Goal: Task Accomplishment & Management: Use online tool/utility

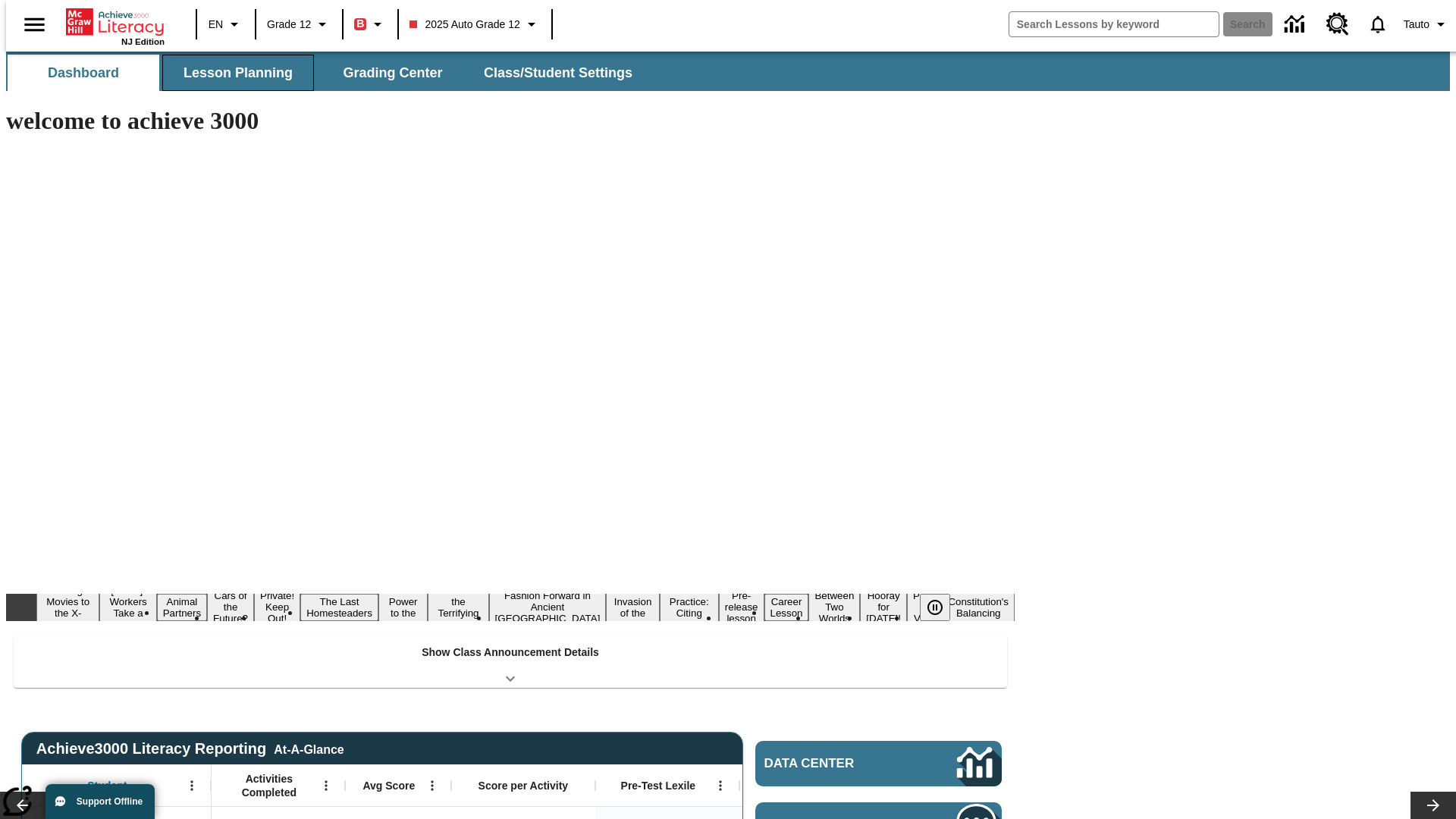
click at [232, 73] on button "Lesson Planning" at bounding box center [238, 73] width 151 height 36
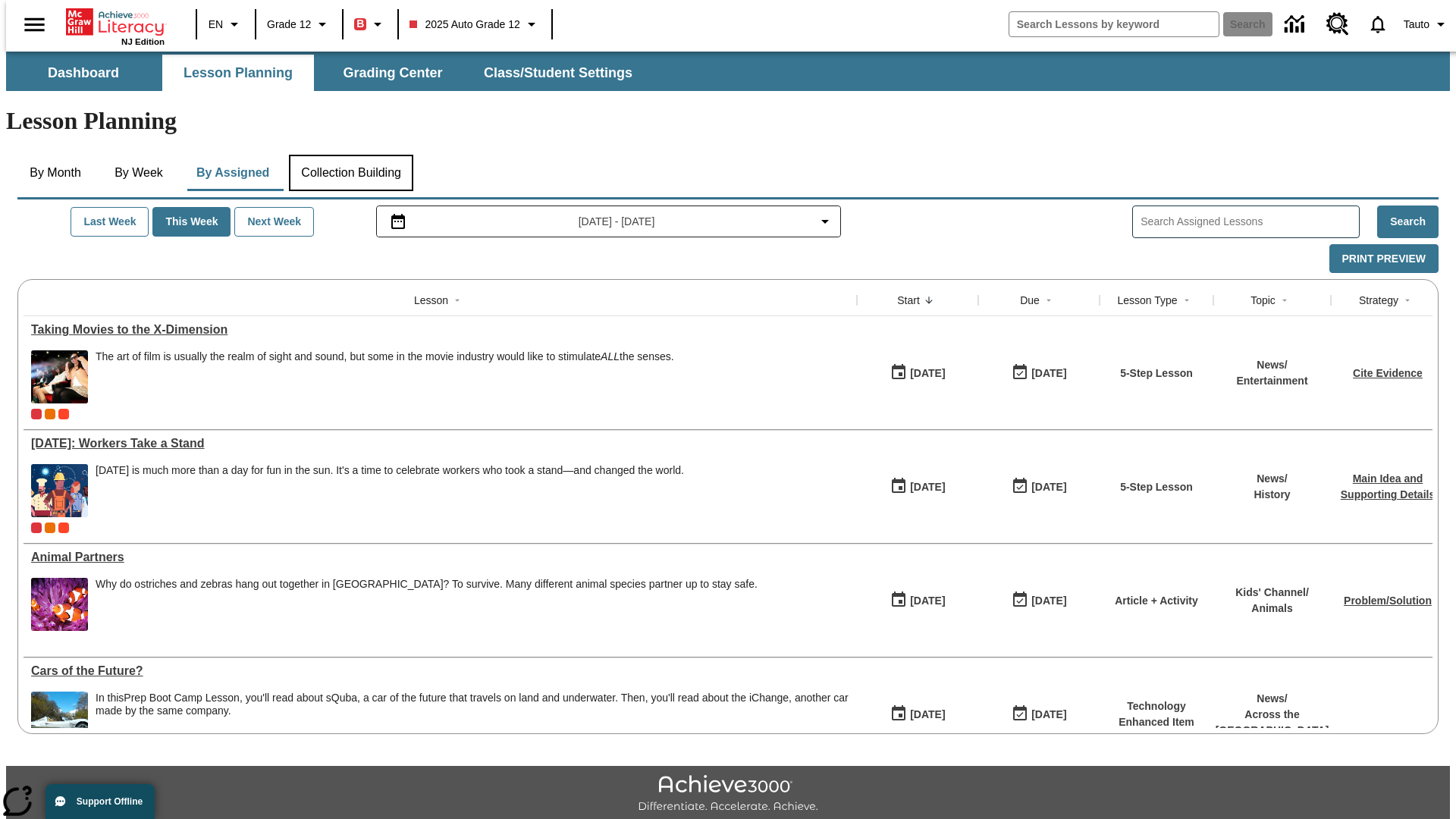
click at [351, 155] on button "Collection Building" at bounding box center [351, 172] width 124 height 36
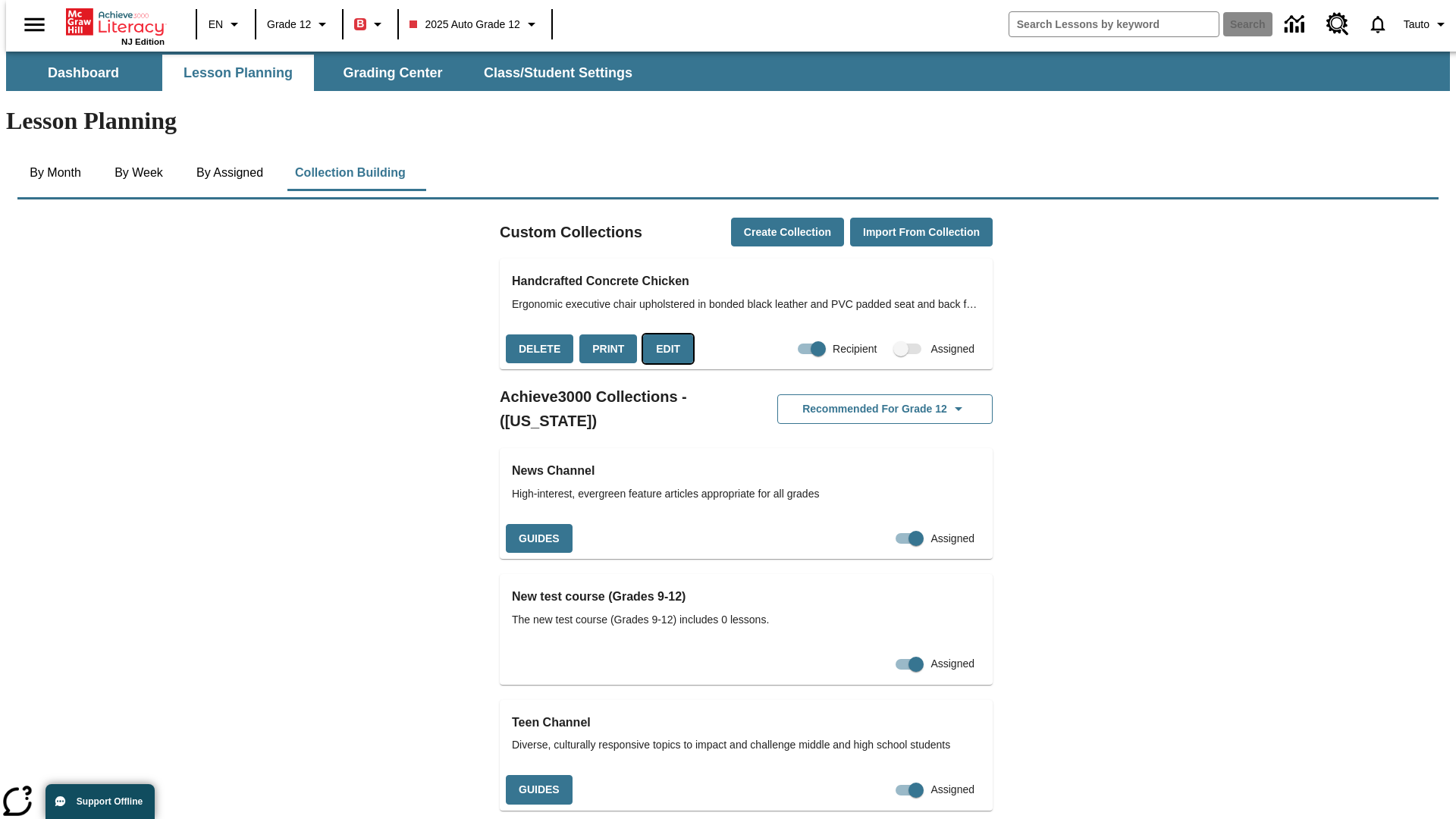
click at [663, 335] on button "Edit" at bounding box center [668, 349] width 50 height 29
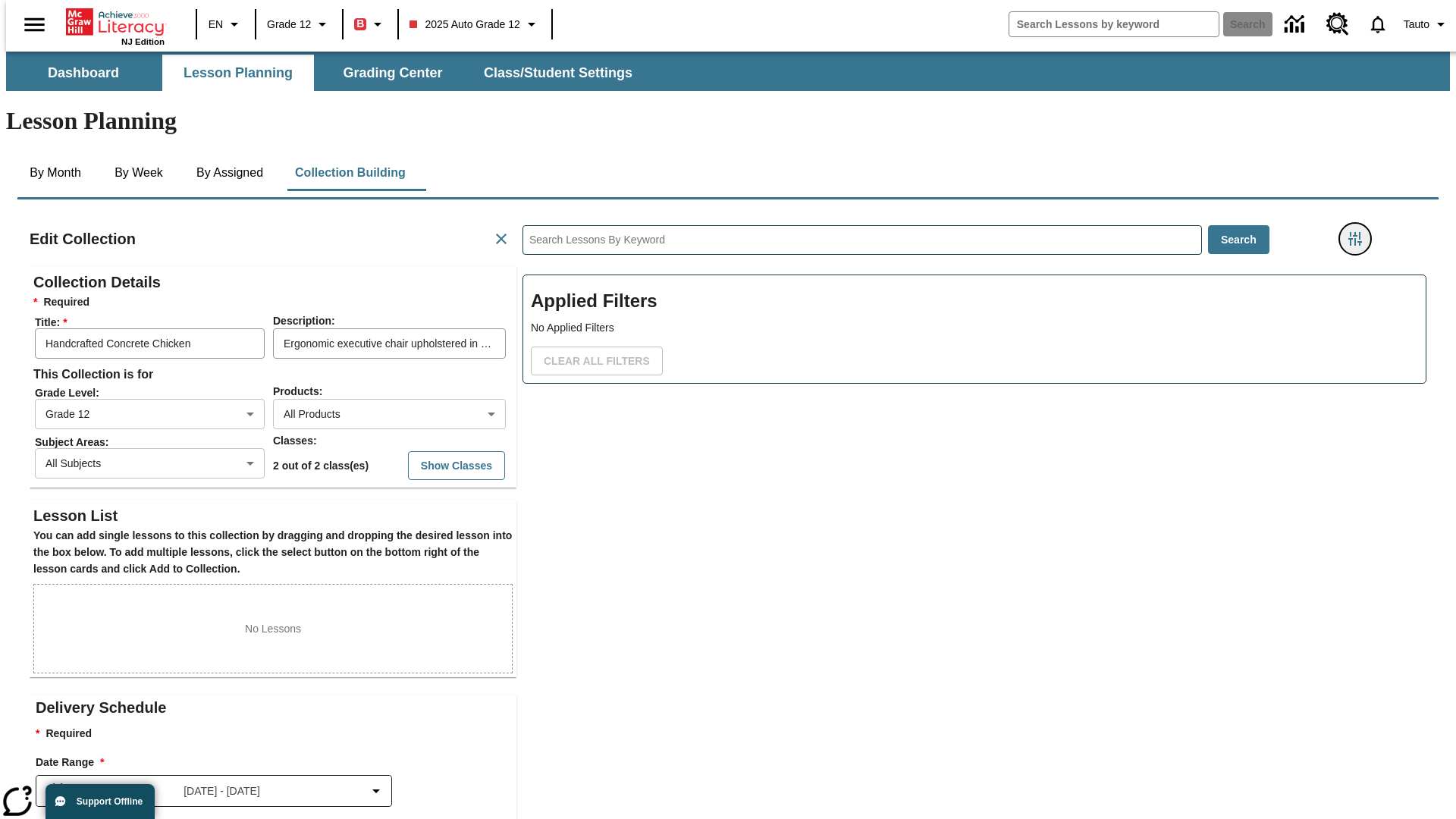
click at [1359, 232] on icon "Filters Side menu" at bounding box center [1356, 239] width 14 height 14
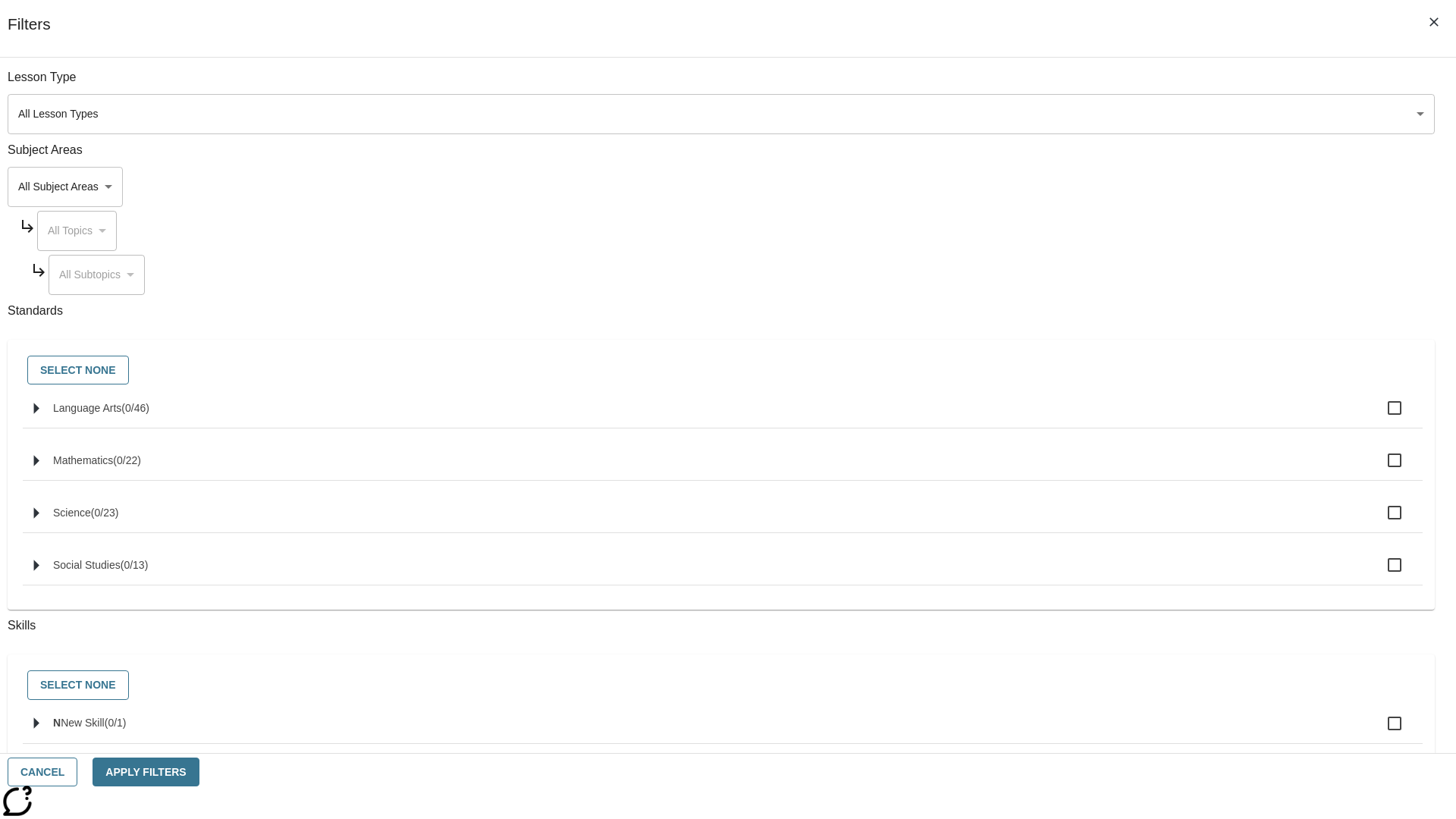
scroll to position [1, 1]
click at [1092, 187] on body "Skip to main content NJ Edition EN Grade 12 B 2025 Auto Grade 12 Search 0 Tauto…" at bounding box center [728, 527] width 1444 height 951
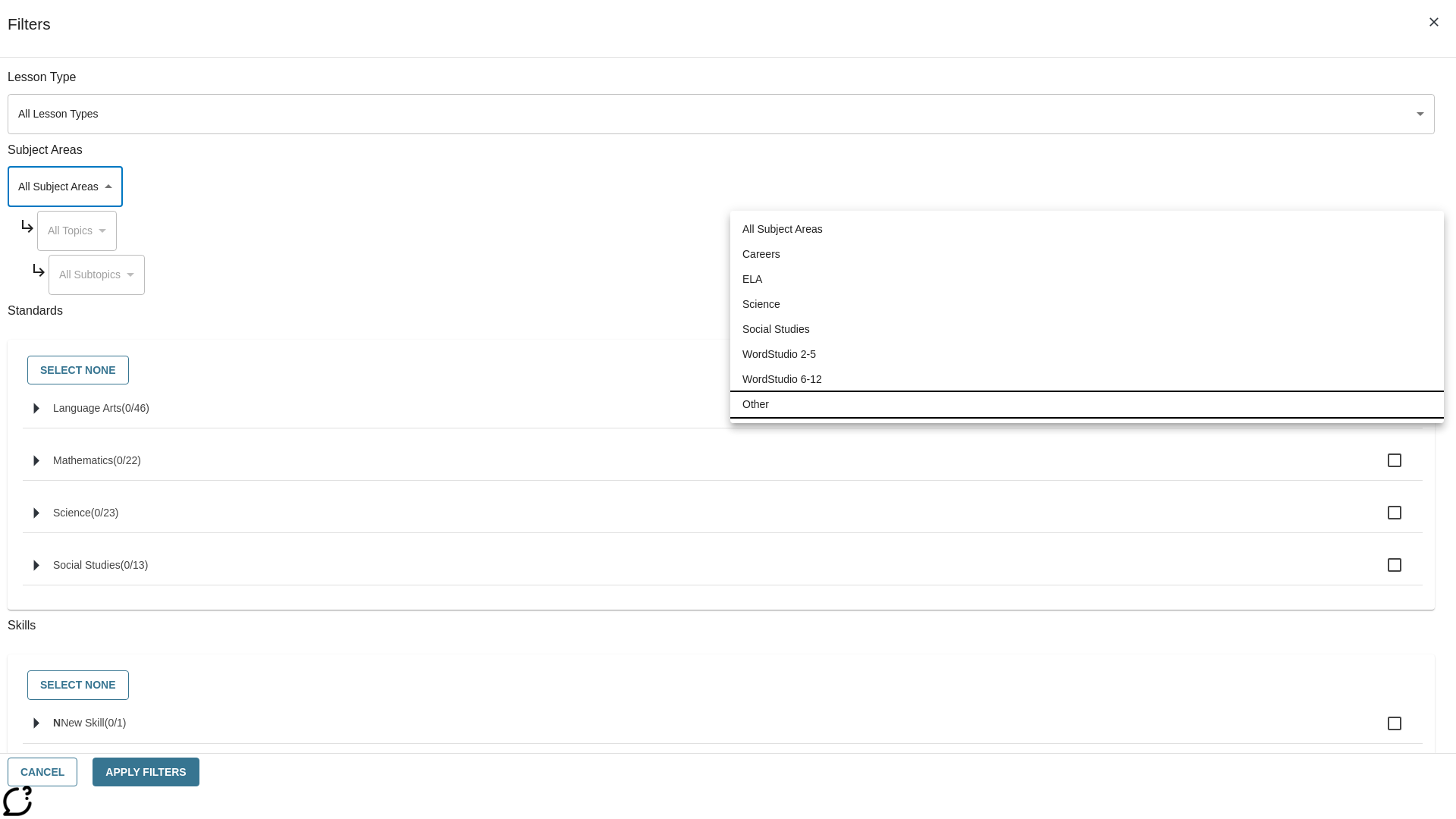
click at [1087, 404] on li "Other" at bounding box center [1088, 405] width 714 height 25
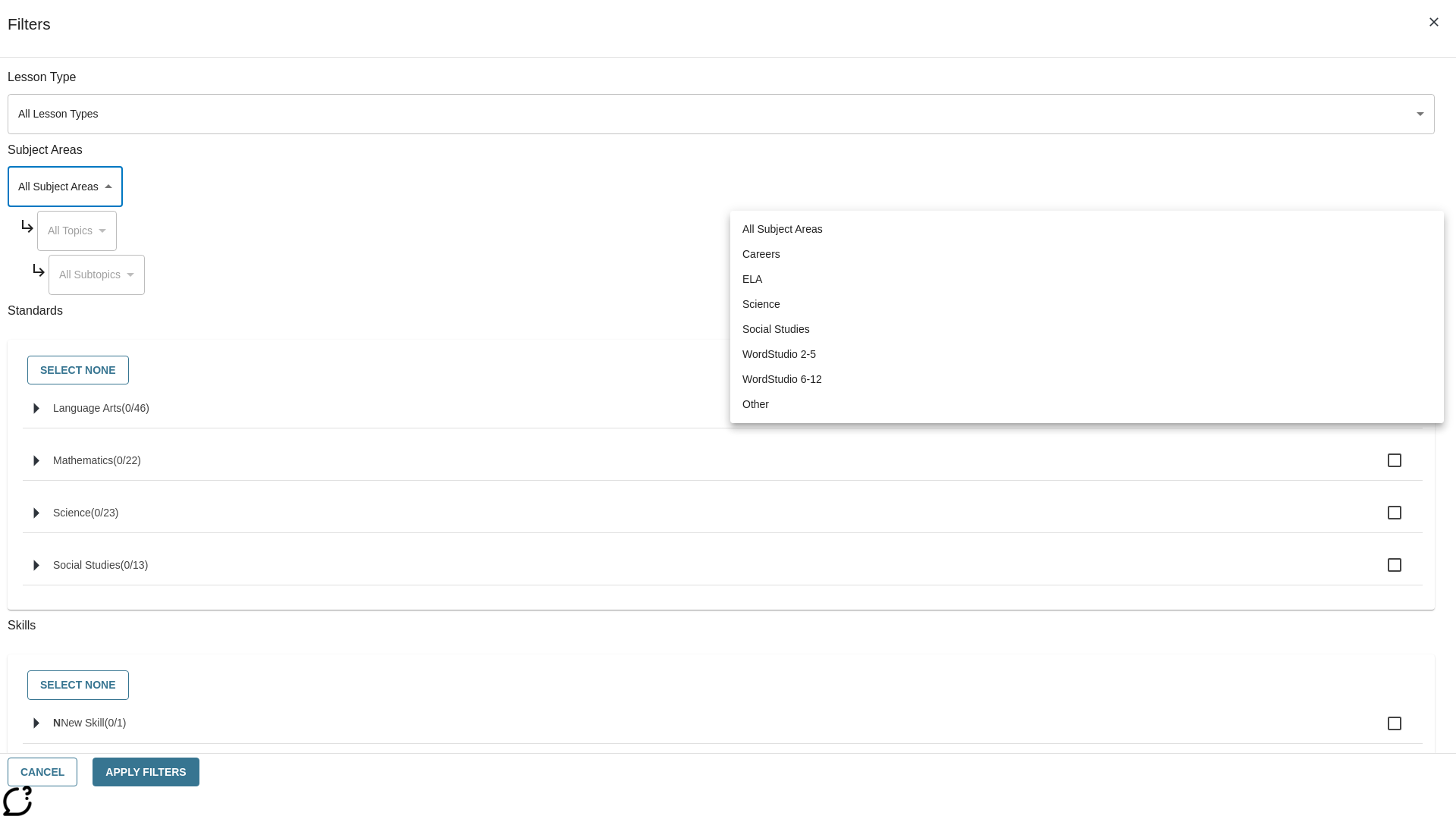
type input "0"
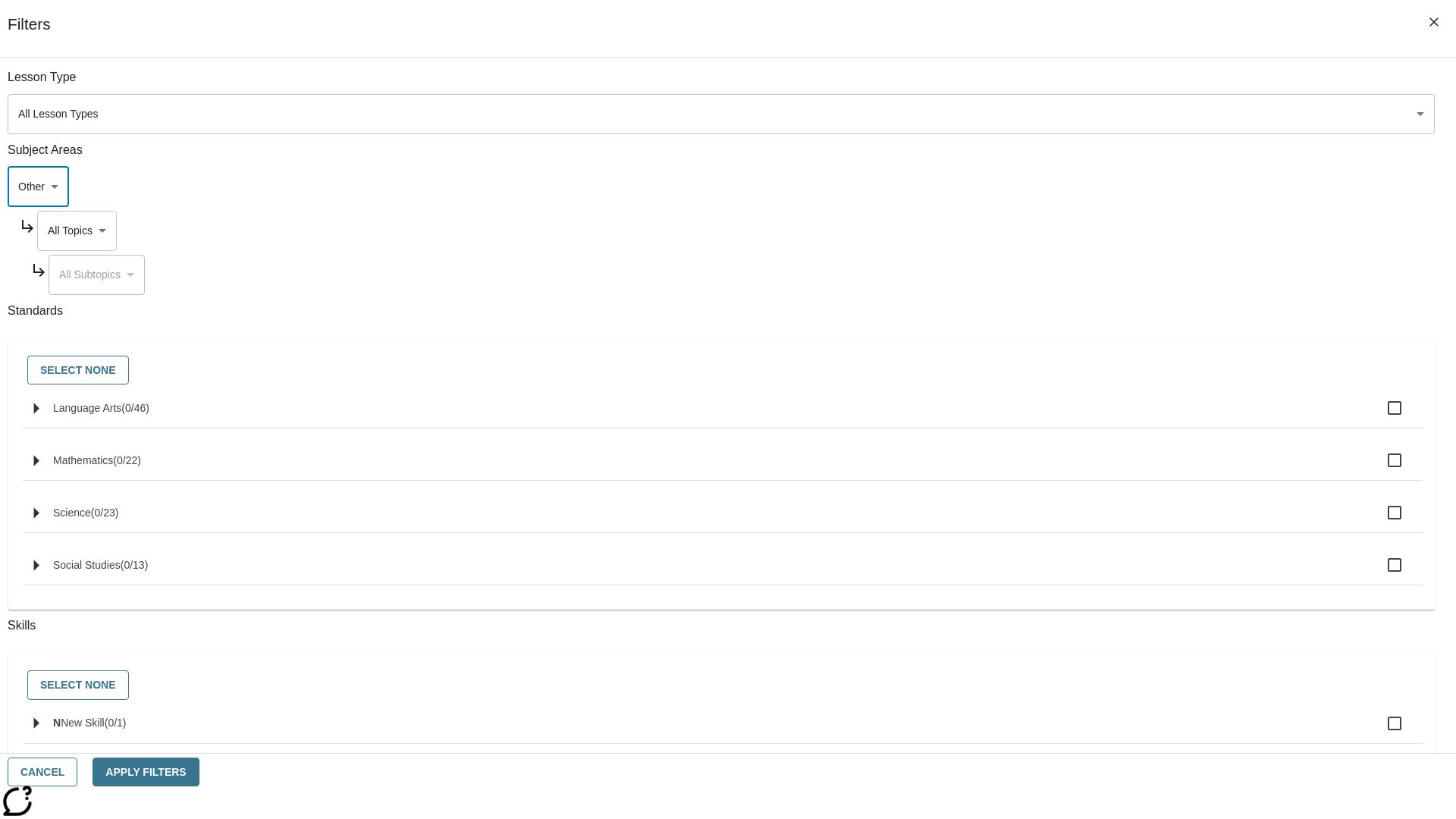
scroll to position [0, 1]
click at [1106, 85] on body "Skip to main content NJ Edition EN Grade 12 B 2025 Auto Grade 12 Search 0 Tauto…" at bounding box center [728, 527] width 1444 height 951
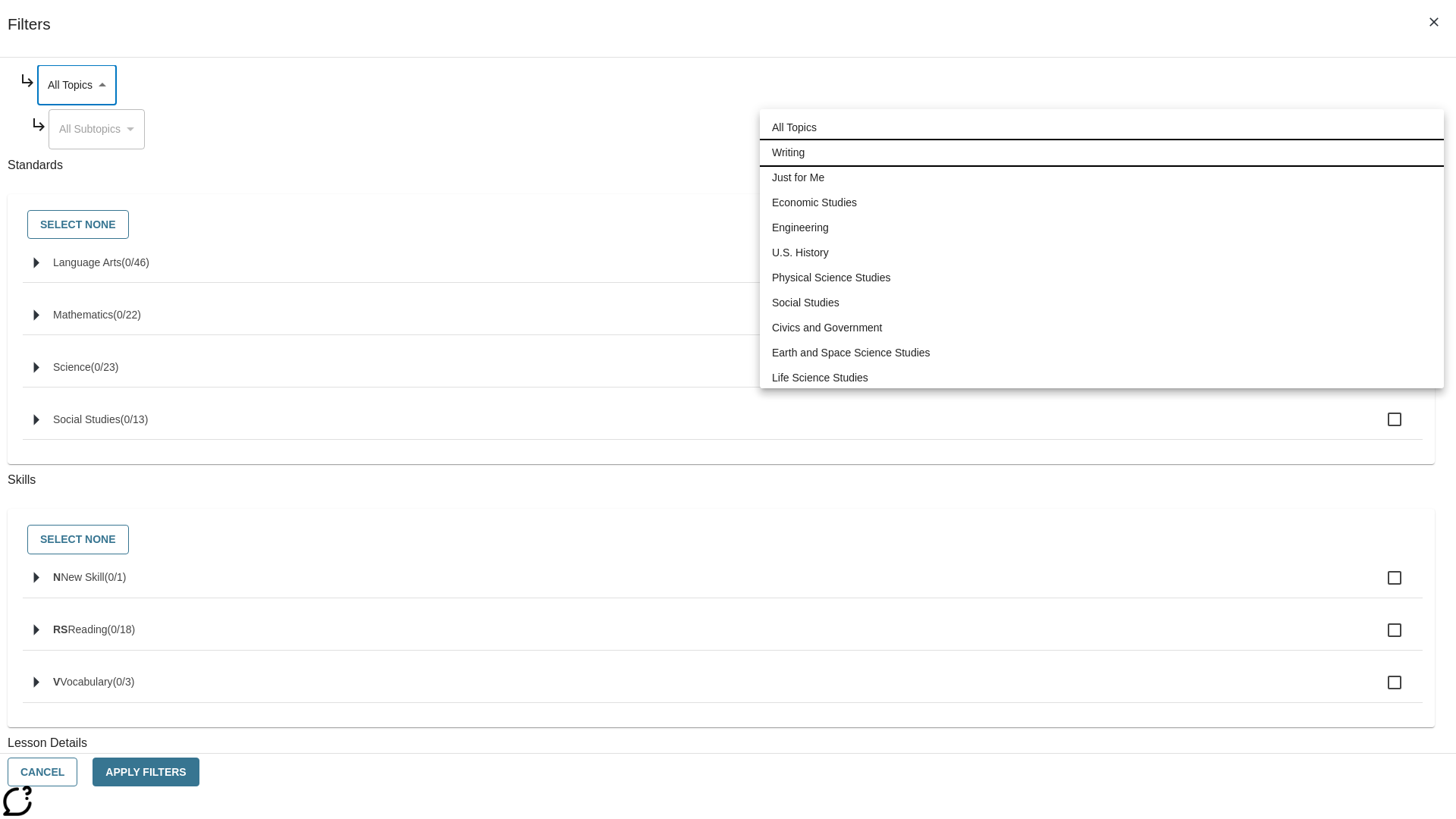
click at [1102, 141] on li "Writing" at bounding box center [1102, 153] width 684 height 25
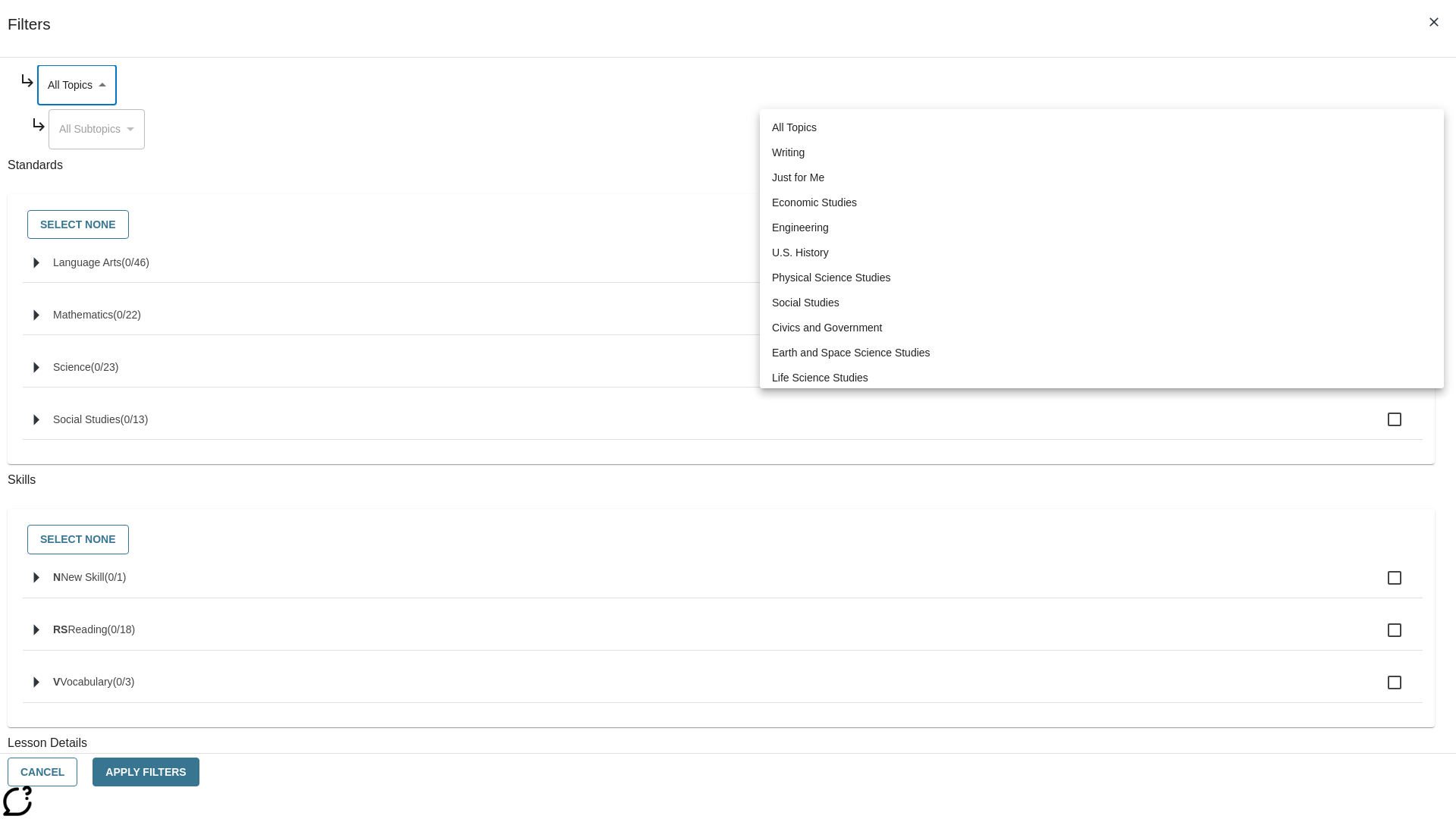
type input "6"
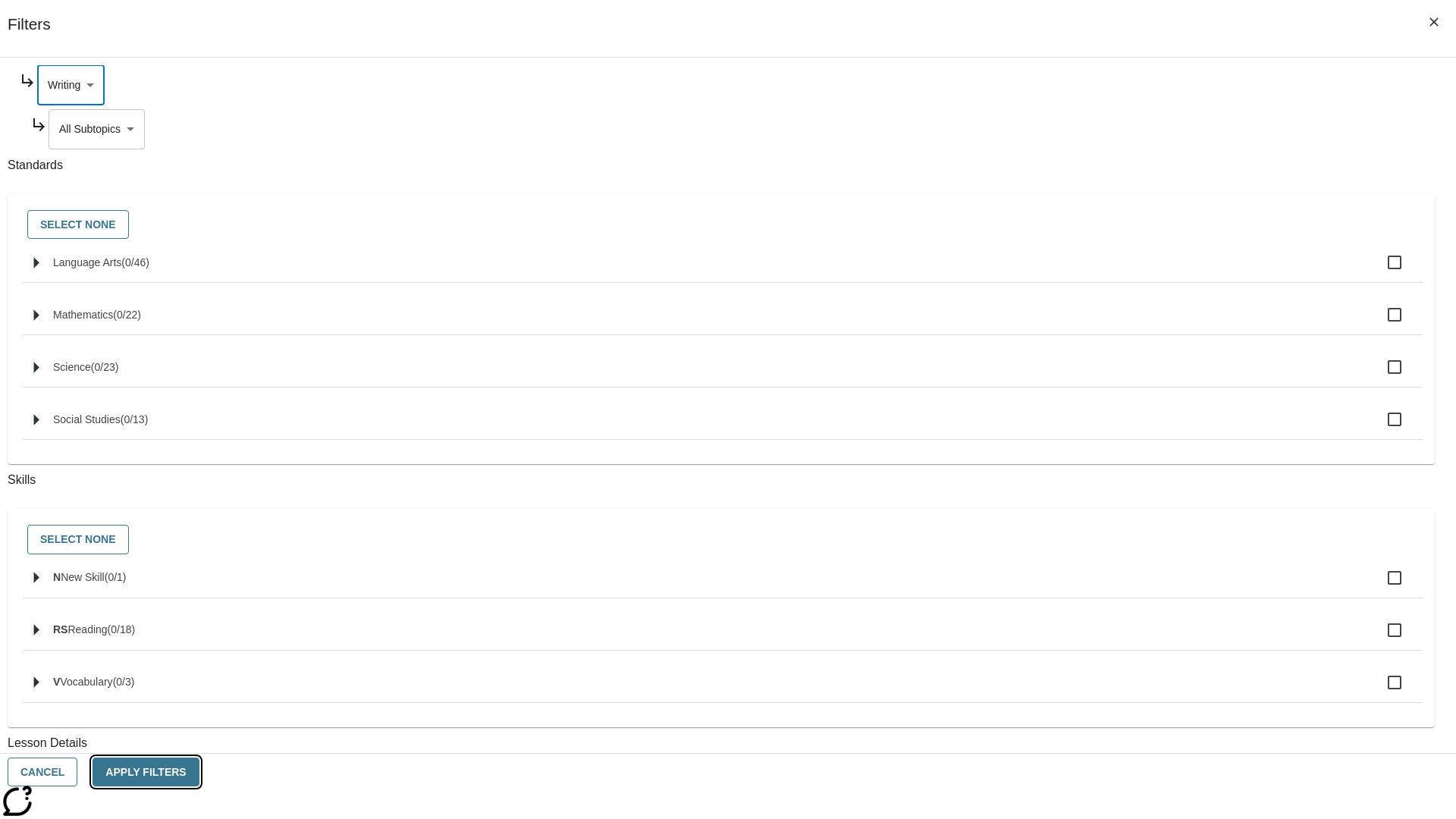
click at [199, 773] on button "Apply Filters" at bounding box center [145, 773] width 106 height 29
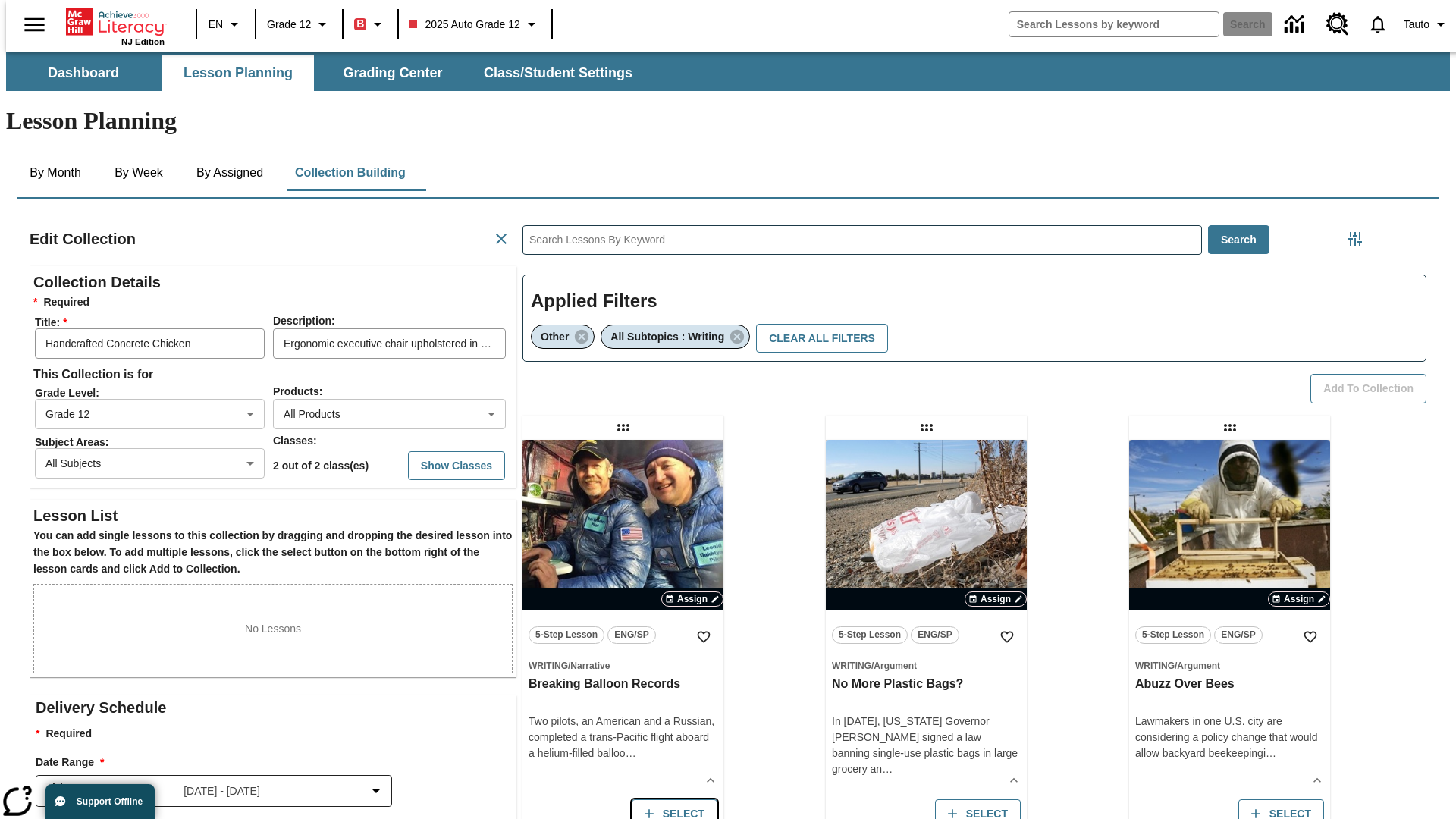
click at [670, 800] on button "Select" at bounding box center [674, 814] width 86 height 29
click at [1373, 374] on button "Add to Collection" at bounding box center [1369, 389] width 116 height 29
click at [670, 800] on button "Select" at bounding box center [674, 814] width 86 height 29
